Goal: Find specific page/section: Find specific page/section

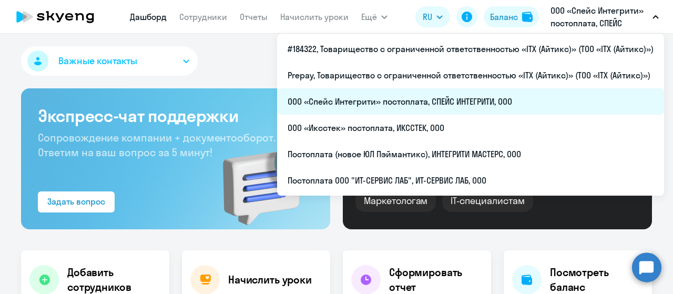
select select "30"
click at [390, 96] on li "ООО «Спейс Интегрити» постоплата, СПЕЙС ИНТЕГРИТИ, ООО" at bounding box center [470, 101] width 387 height 26
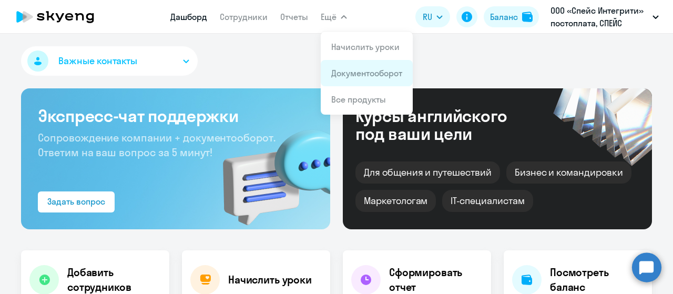
click at [345, 69] on link "Документооборот" at bounding box center [366, 73] width 71 height 11
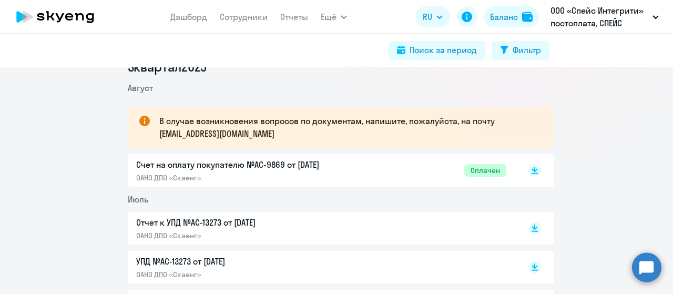
scroll to position [158, 0]
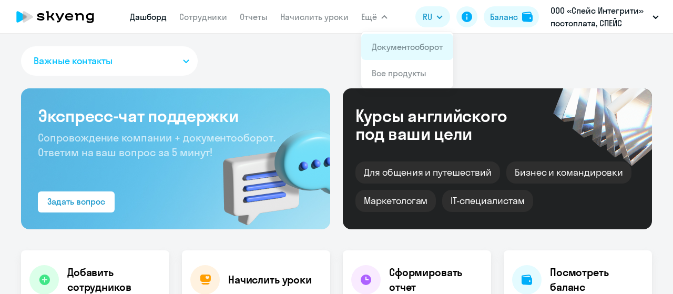
click at [385, 49] on link "Документооборот" at bounding box center [407, 47] width 71 height 11
